Goal: Information Seeking & Learning: Learn about a topic

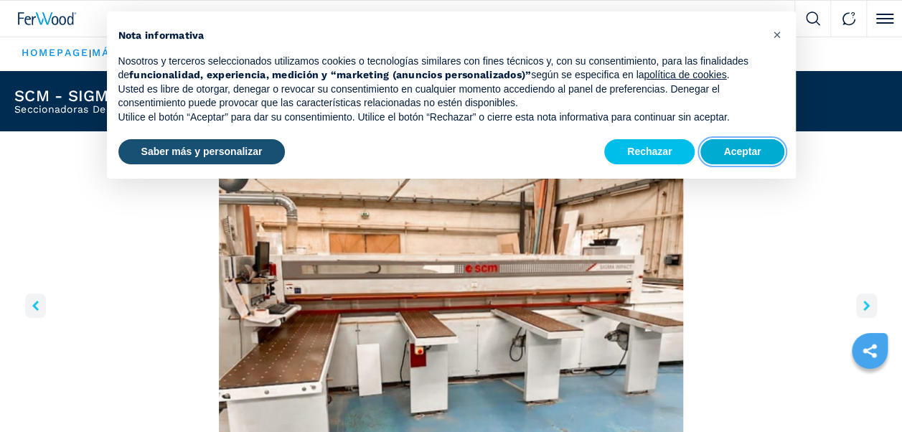
click at [755, 152] on button "Aceptar" at bounding box center [742, 152] width 83 height 26
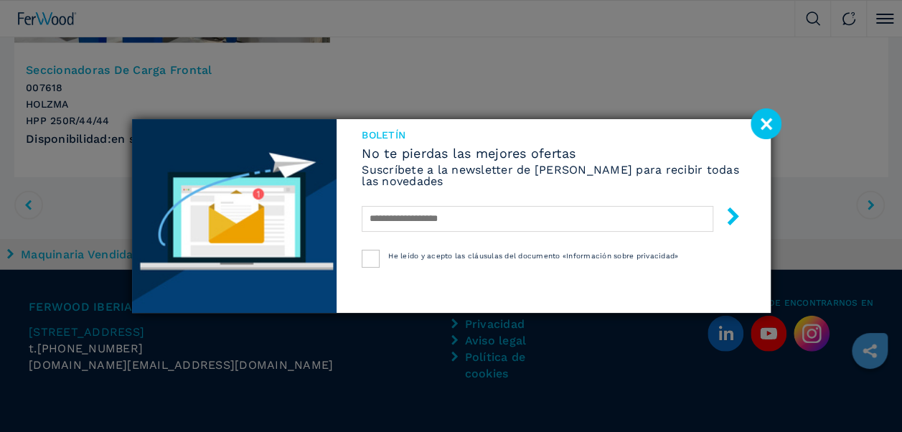
scroll to position [1866, 0]
click at [761, 123] on image at bounding box center [766, 123] width 31 height 31
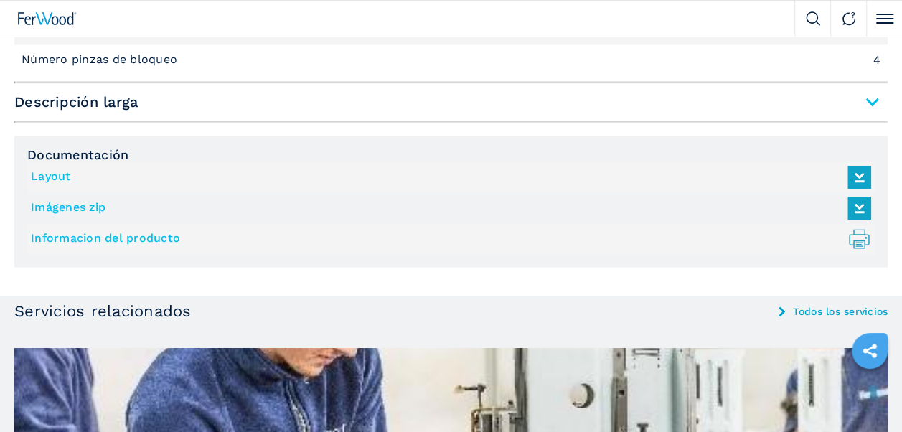
scroll to position [1149, 0]
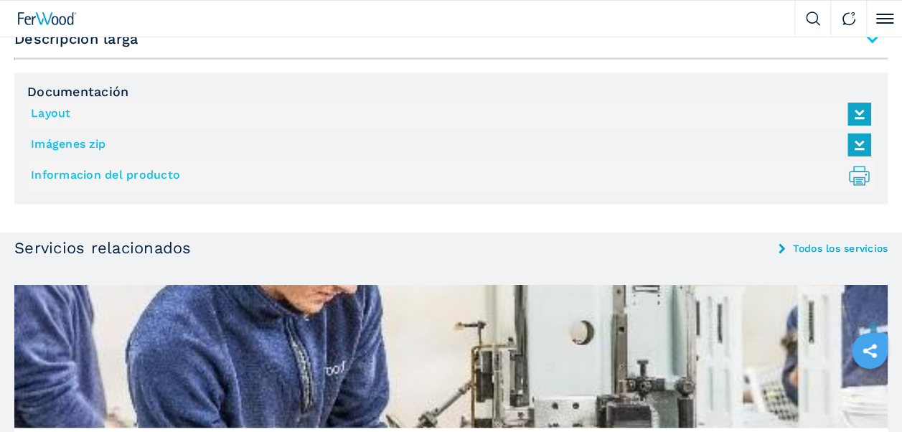
click at [100, 171] on link "Informacion del producto .prefix__st0{stroke-linecap:round;stroke-linejoin:roun…" at bounding box center [447, 176] width 833 height 24
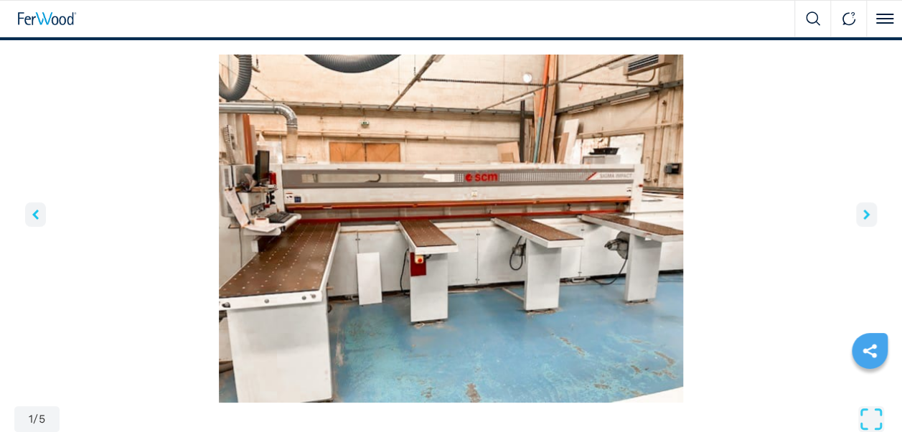
scroll to position [144, 0]
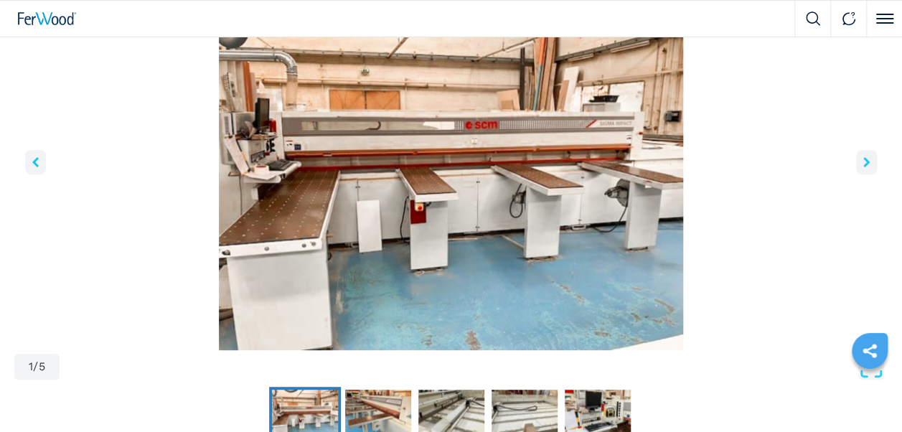
click at [871, 164] on button "right-button" at bounding box center [866, 162] width 21 height 24
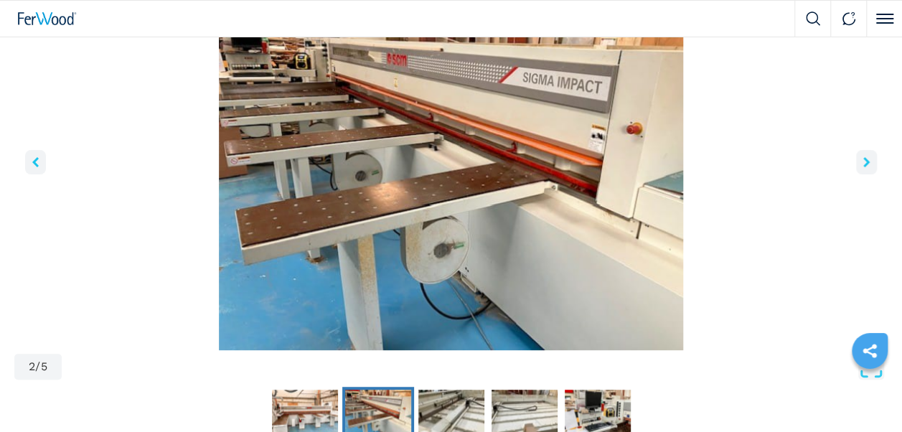
click at [869, 164] on icon "right-button" at bounding box center [867, 162] width 6 height 10
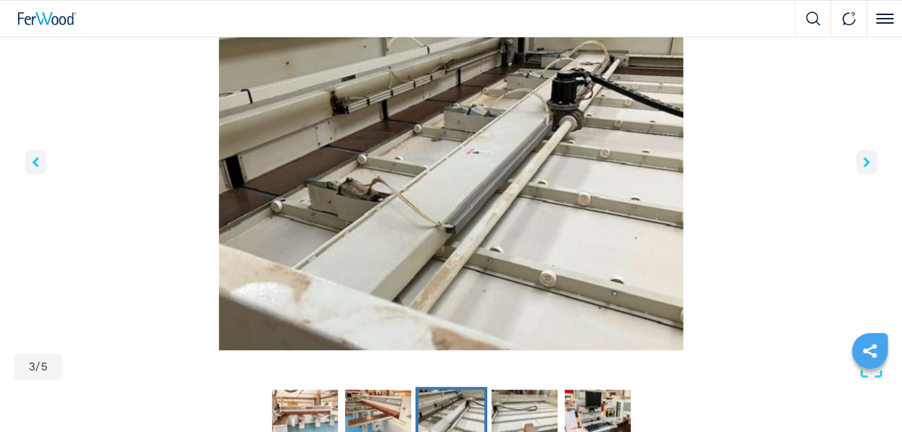
click at [869, 164] on icon "right-button" at bounding box center [867, 162] width 6 height 10
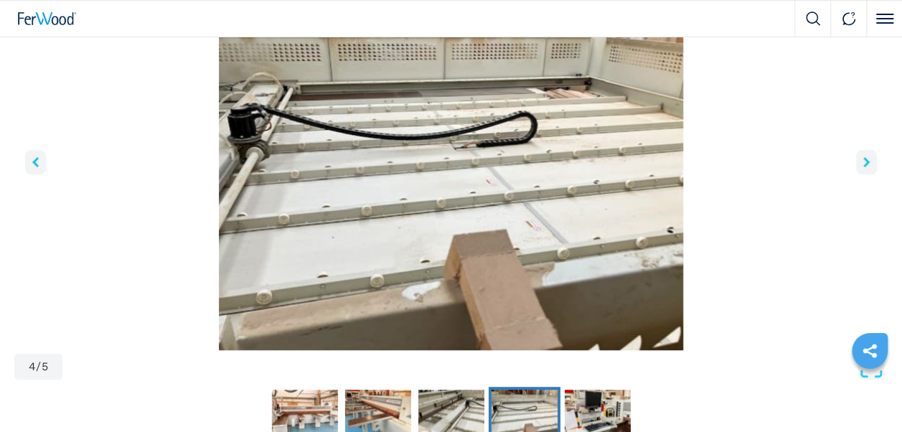
click at [869, 164] on icon "right-button" at bounding box center [867, 162] width 6 height 10
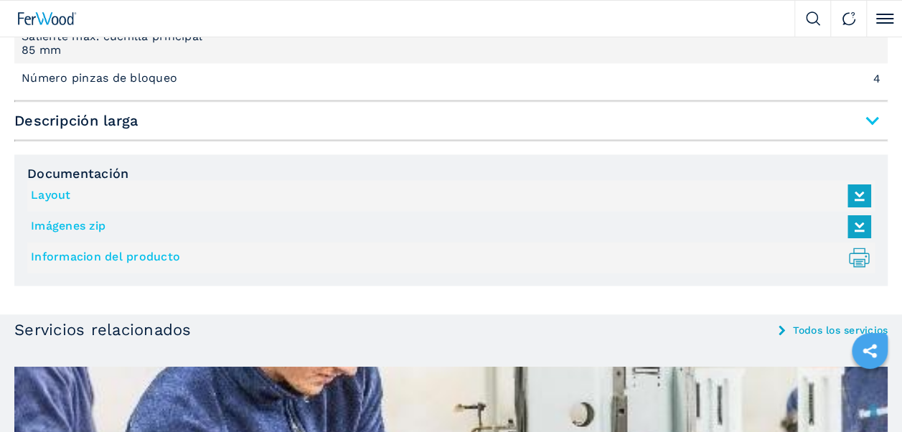
scroll to position [1149, 0]
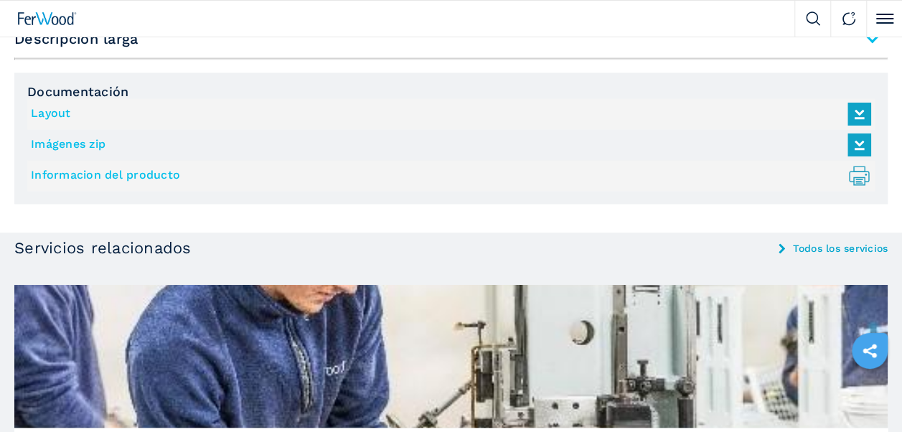
click at [856, 113] on icon at bounding box center [859, 113] width 31 height 30
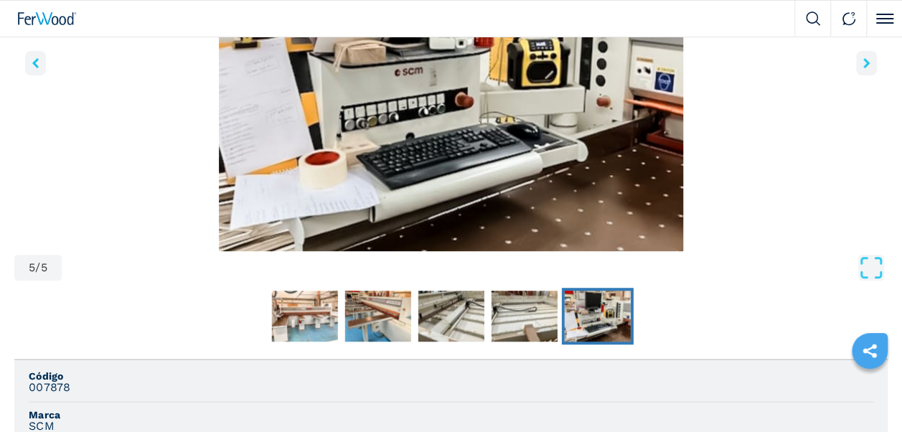
scroll to position [144, 0]
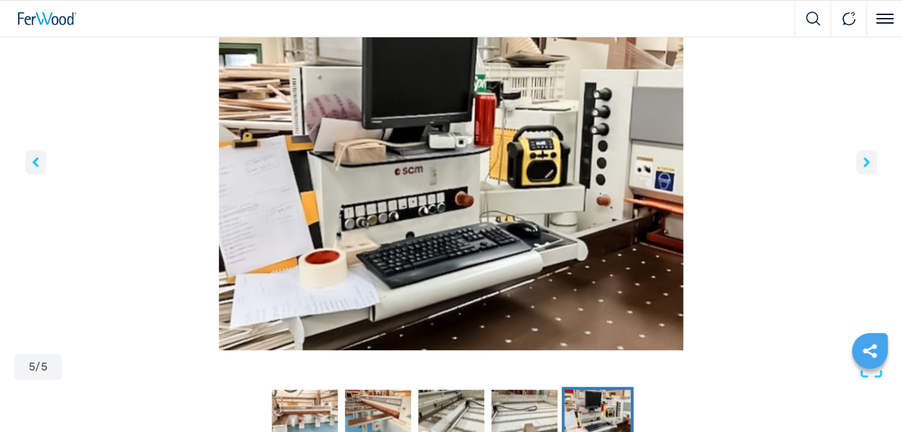
click at [866, 167] on button "right-button" at bounding box center [866, 162] width 21 height 24
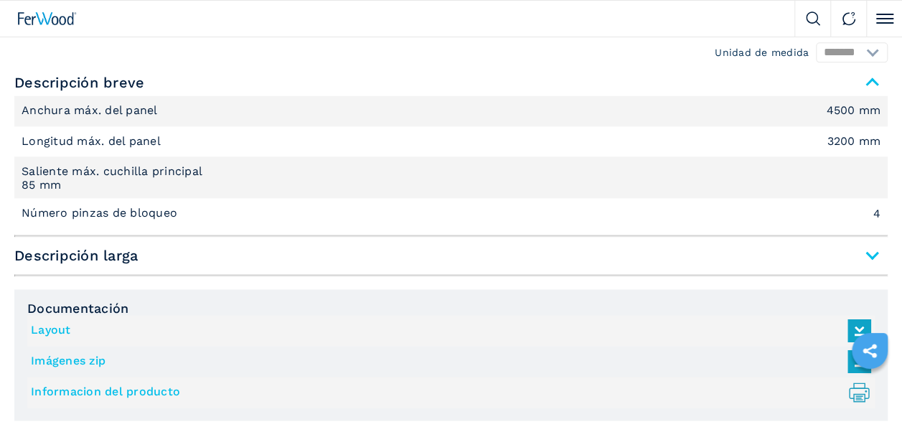
scroll to position [933, 0]
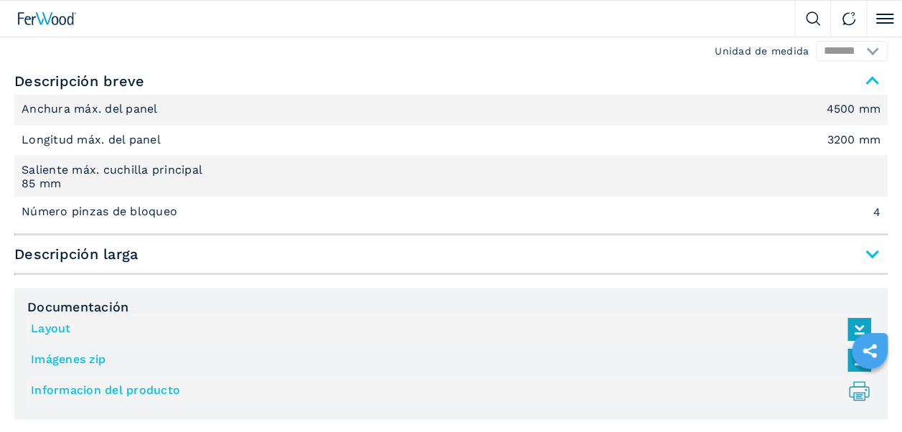
click at [874, 253] on span "Descripción larga" at bounding box center [451, 254] width 874 height 26
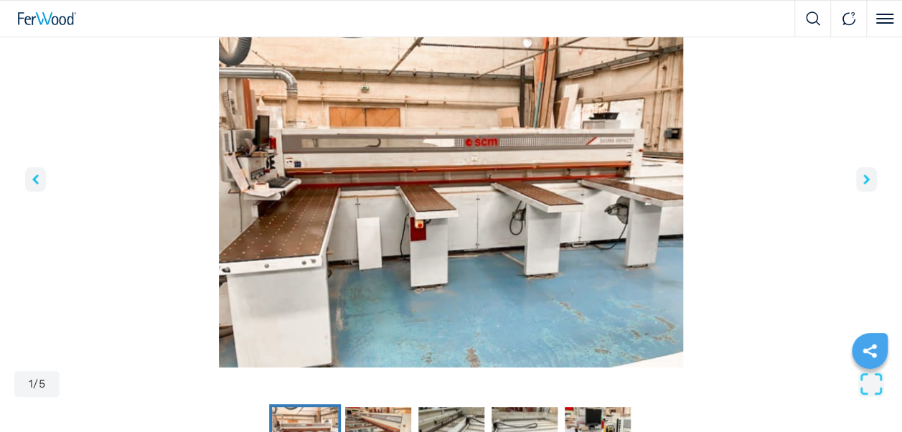
scroll to position [0, 0]
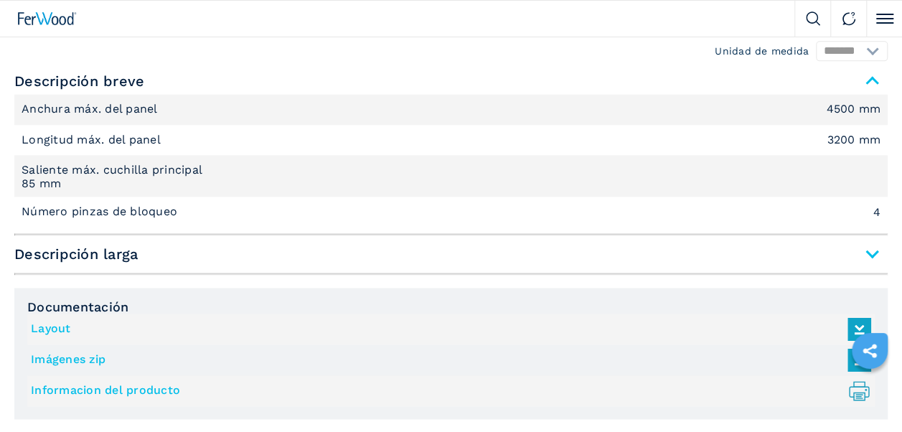
scroll to position [1005, 0]
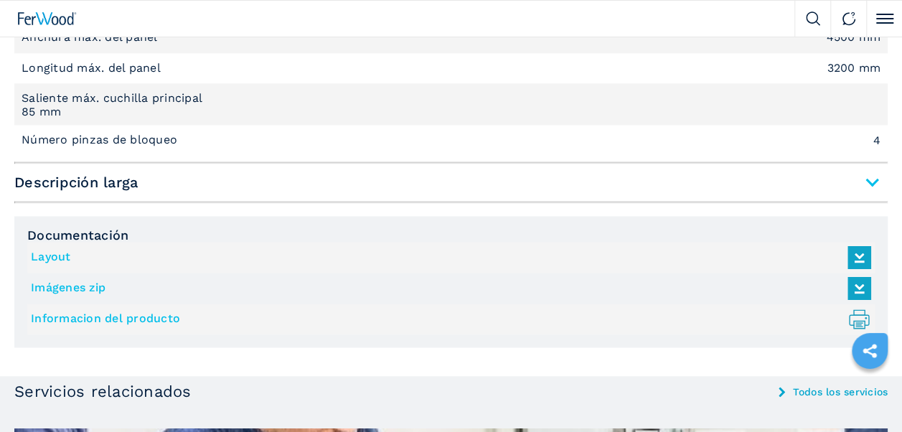
click at [870, 190] on span "Descripción larga" at bounding box center [451, 182] width 874 height 26
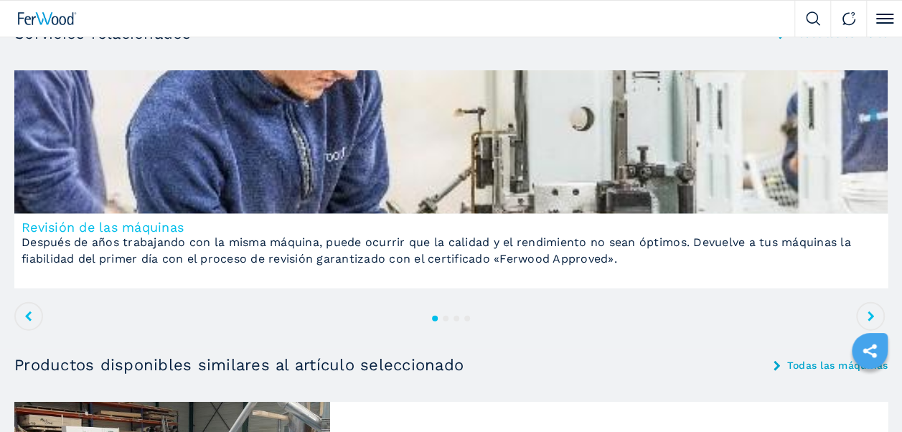
scroll to position [1579, 0]
click at [870, 312] on icon at bounding box center [871, 317] width 6 height 10
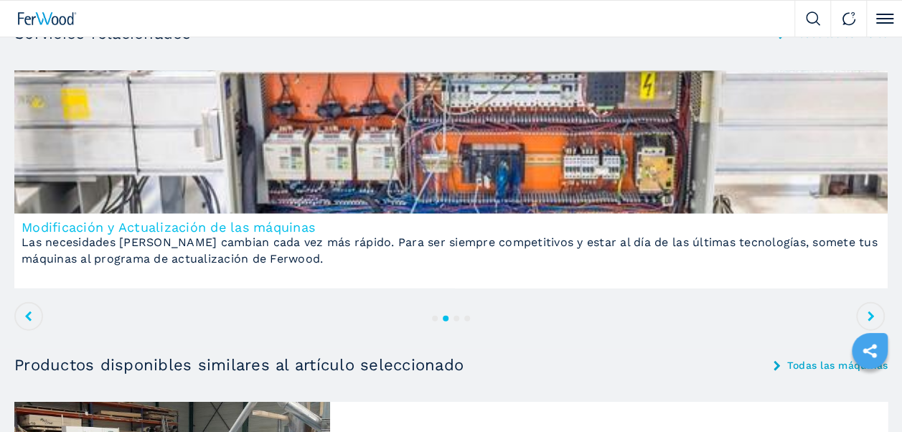
click at [870, 312] on icon at bounding box center [871, 317] width 6 height 10
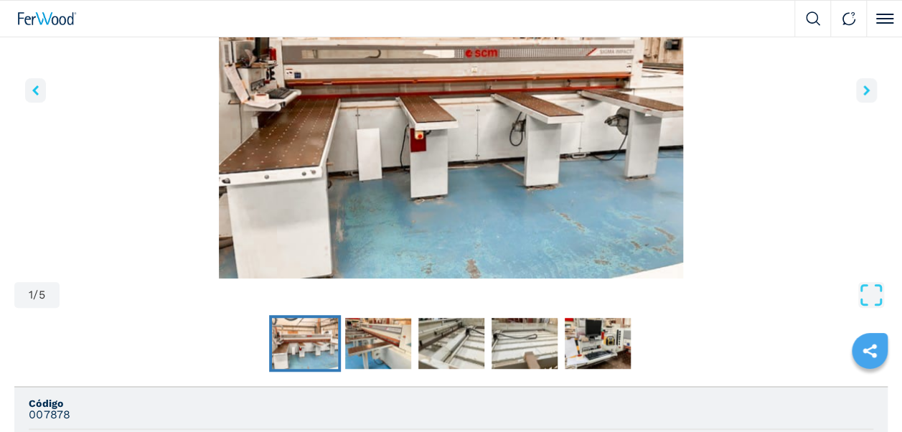
scroll to position [431, 0]
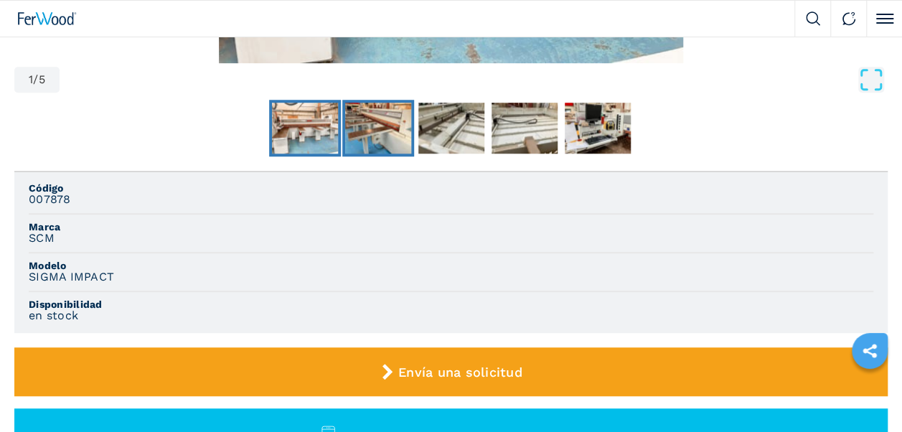
click at [387, 132] on img "Go to Slide 2" at bounding box center [378, 129] width 66 height 52
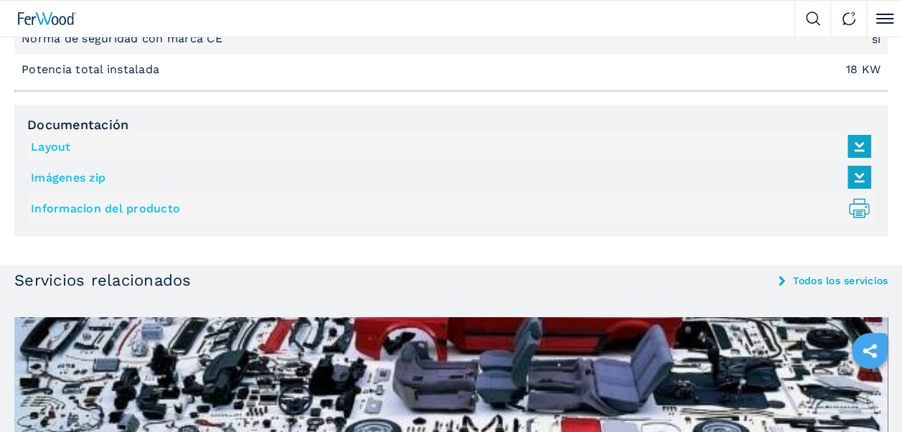
scroll to position [1364, 0]
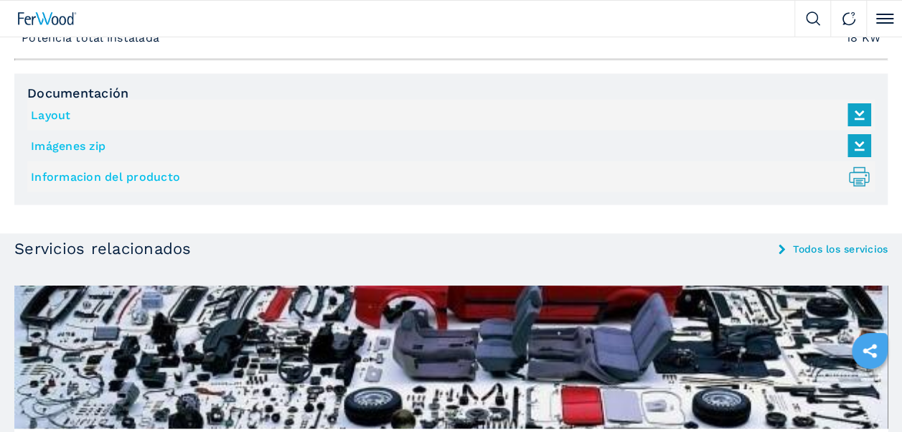
click at [860, 144] on icon at bounding box center [859, 145] width 17 height 13
click at [793, 185] on link "Informacion del producto .prefix__st0{stroke-linecap:round;stroke-linejoin:roun…" at bounding box center [447, 177] width 833 height 24
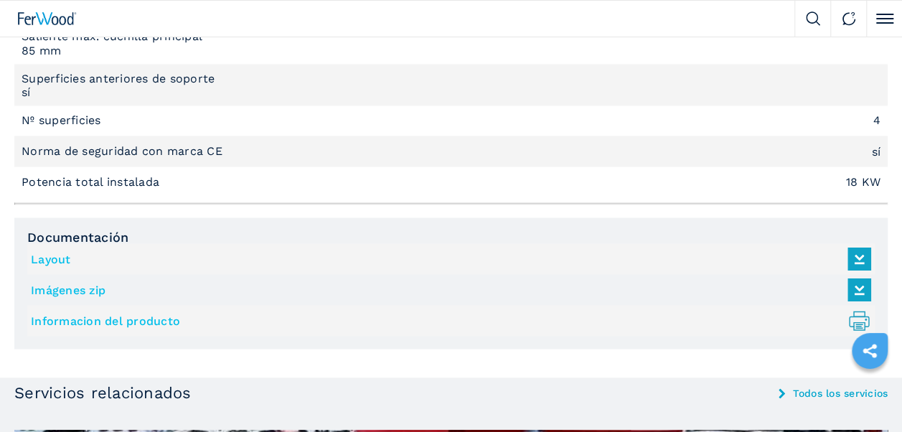
scroll to position [1292, 0]
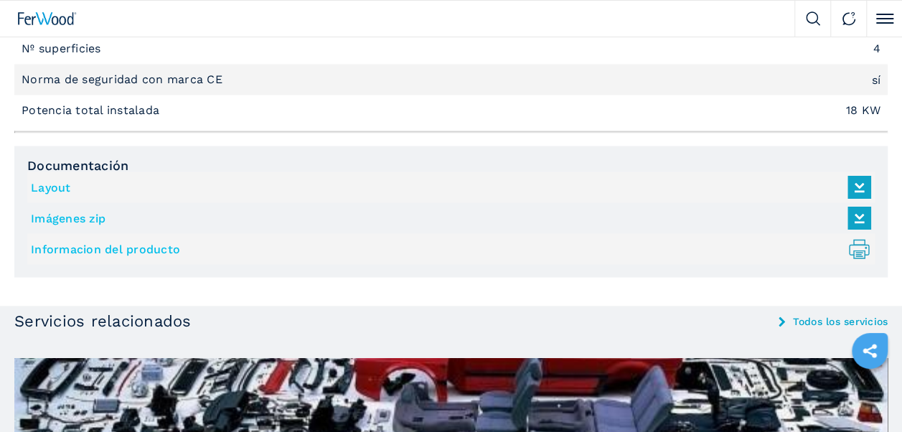
click at [857, 190] on icon at bounding box center [859, 191] width 17 height 9
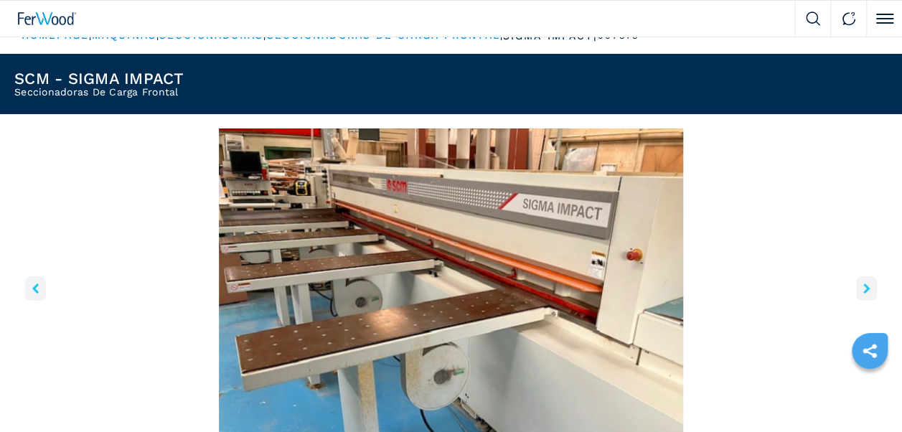
scroll to position [0, 0]
